Goal: Task Accomplishment & Management: Manage account settings

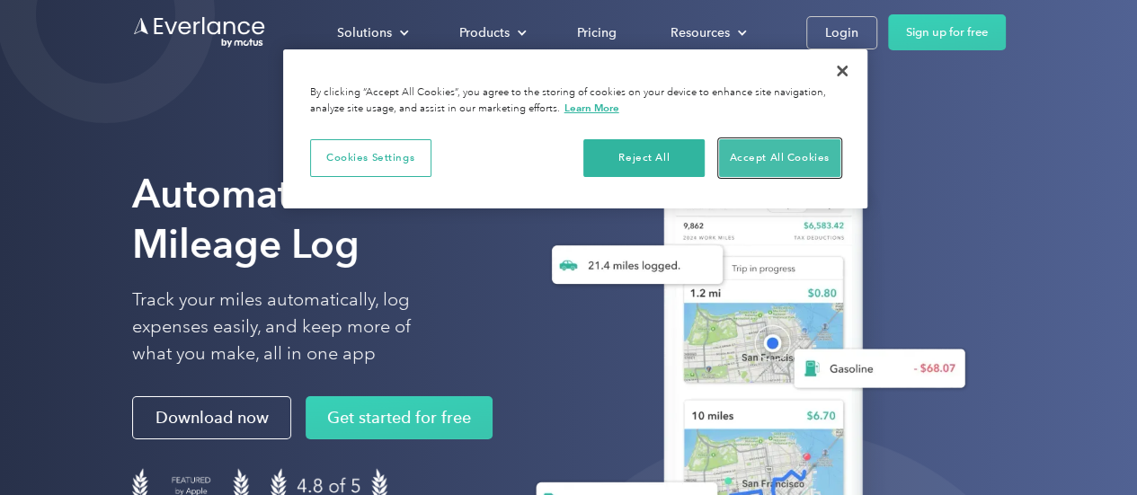
click at [774, 143] on button "Accept All Cookies" at bounding box center [779, 158] width 121 height 38
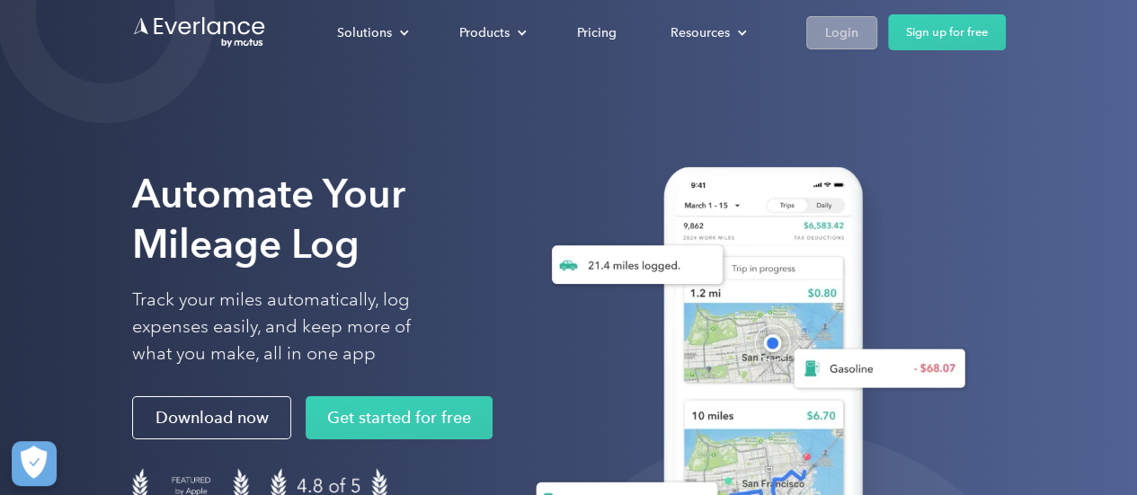
click at [845, 28] on div "Login" at bounding box center [841, 33] width 33 height 22
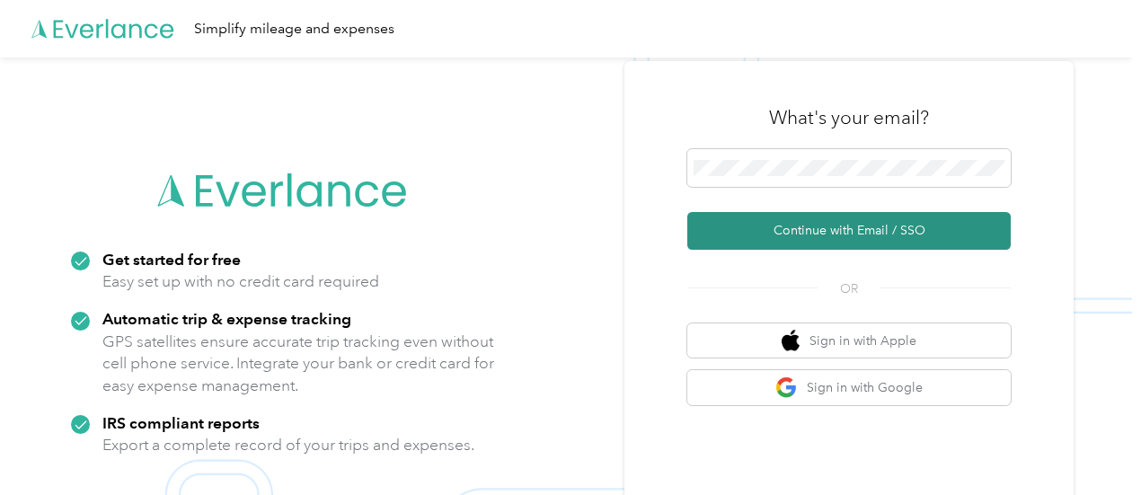
click at [883, 231] on button "Continue with Email / SSO" at bounding box center [850, 231] width 324 height 38
click at [850, 230] on button "Continue with Email / SSO" at bounding box center [850, 231] width 324 height 38
